Goal: Task Accomplishment & Management: Use online tool/utility

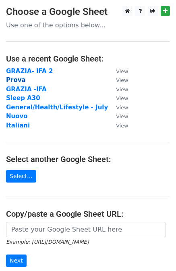
click at [8, 80] on strong "Prova" at bounding box center [16, 79] width 20 height 7
click at [16, 82] on strong "Prova" at bounding box center [16, 79] width 20 height 7
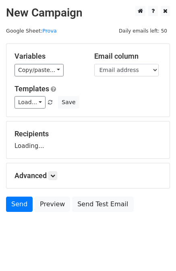
click at [16, 80] on div "Variables Copy/paste... {{First name}} {{Email address}} {{media}} Email column…" at bounding box center [87, 80] width 163 height 73
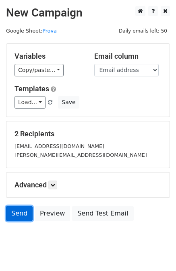
click at [16, 216] on link "Send" at bounding box center [19, 213] width 27 height 15
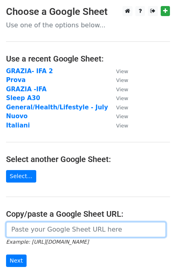
click at [75, 233] on input "url" at bounding box center [86, 229] width 160 height 15
paste input "https://docs.google.com/spreadsheets/d/10mAHlp6ouxbaMGofhUfSkPgGSRrv4wQwrcDjsNS…"
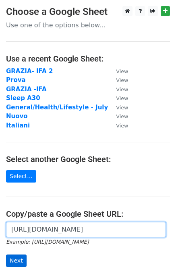
type input "https://docs.google.com/spreadsheets/d/10mAHlp6ouxbaMGofhUfSkPgGSRrv4wQwrcDjsNS…"
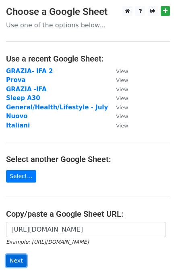
click at [16, 260] on input "Next" at bounding box center [16, 261] width 21 height 12
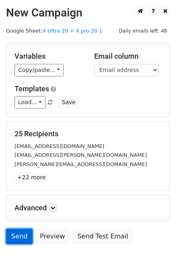
click at [15, 231] on link "Send" at bounding box center [19, 236] width 27 height 15
